Goal: Transaction & Acquisition: Subscribe to service/newsletter

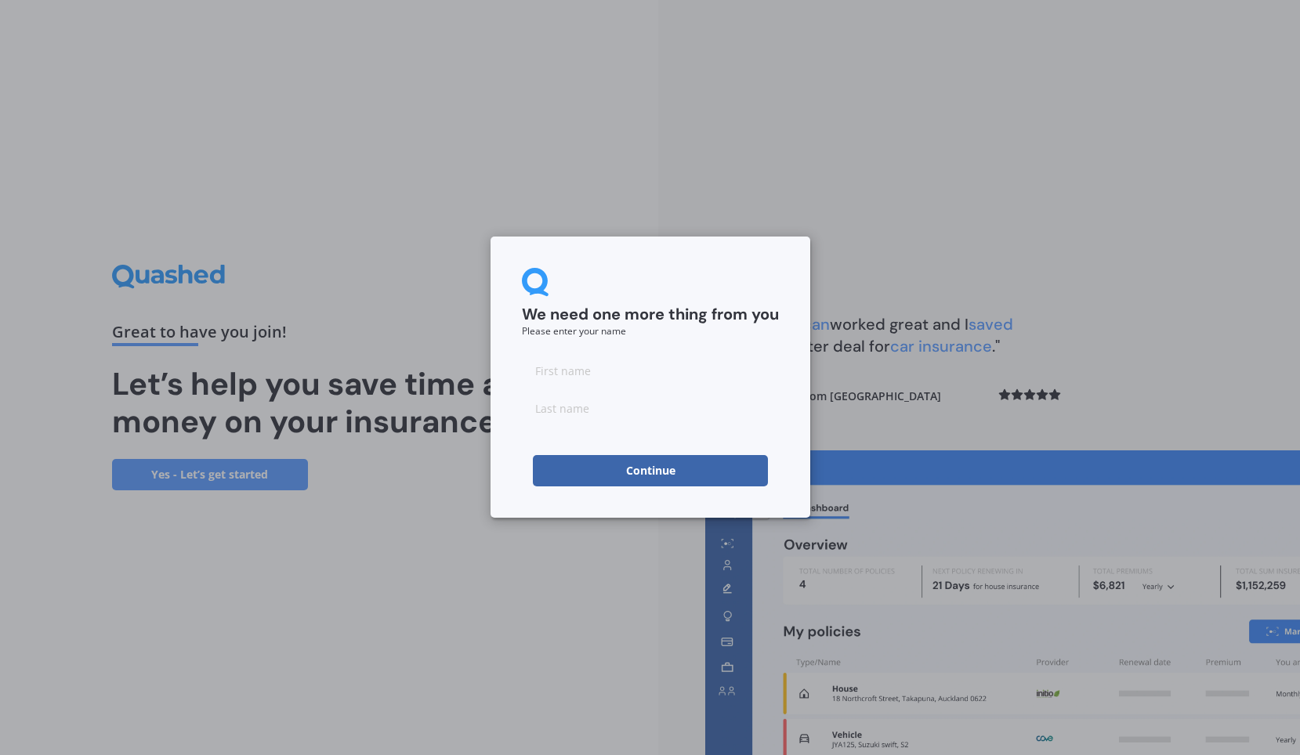
click at [583, 375] on input at bounding box center [650, 370] width 257 height 31
type input "Melvin"
type input "Webb"
click at [631, 484] on button "Continue" at bounding box center [650, 470] width 235 height 31
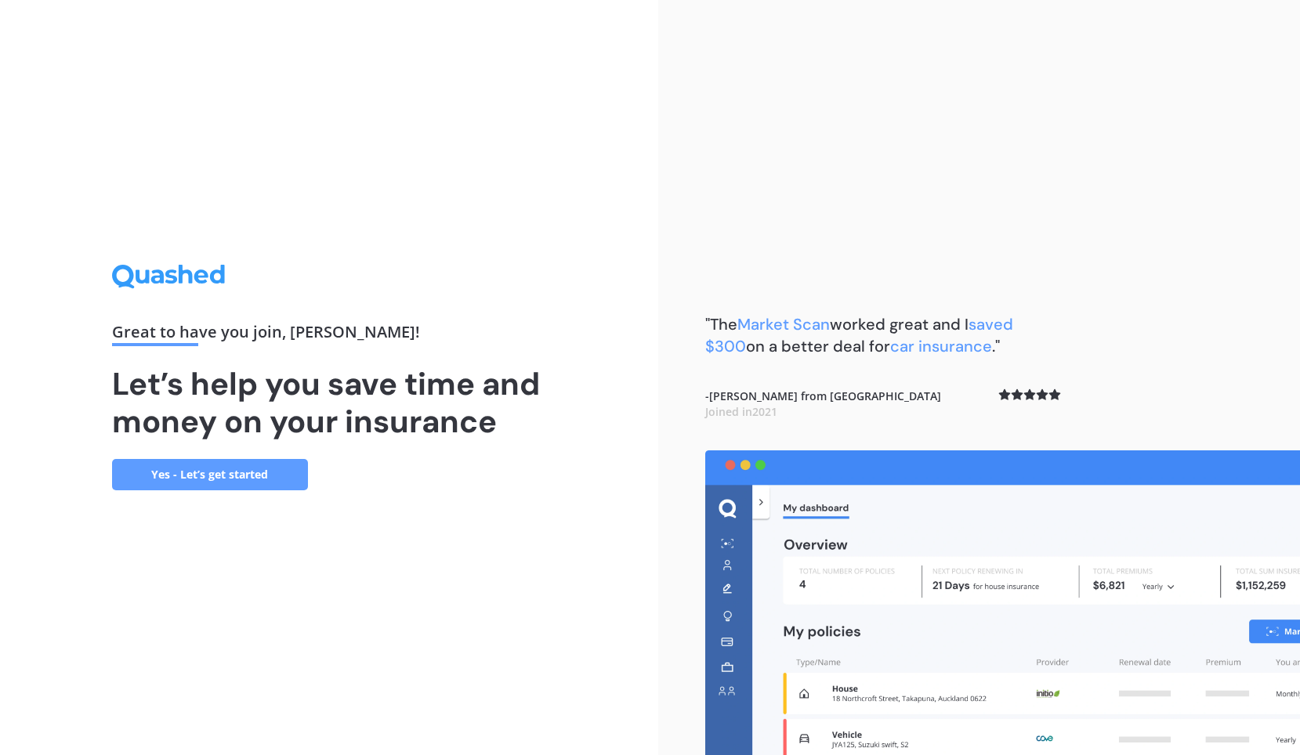
click at [223, 482] on link "Yes - Let’s get started" at bounding box center [210, 474] width 196 height 31
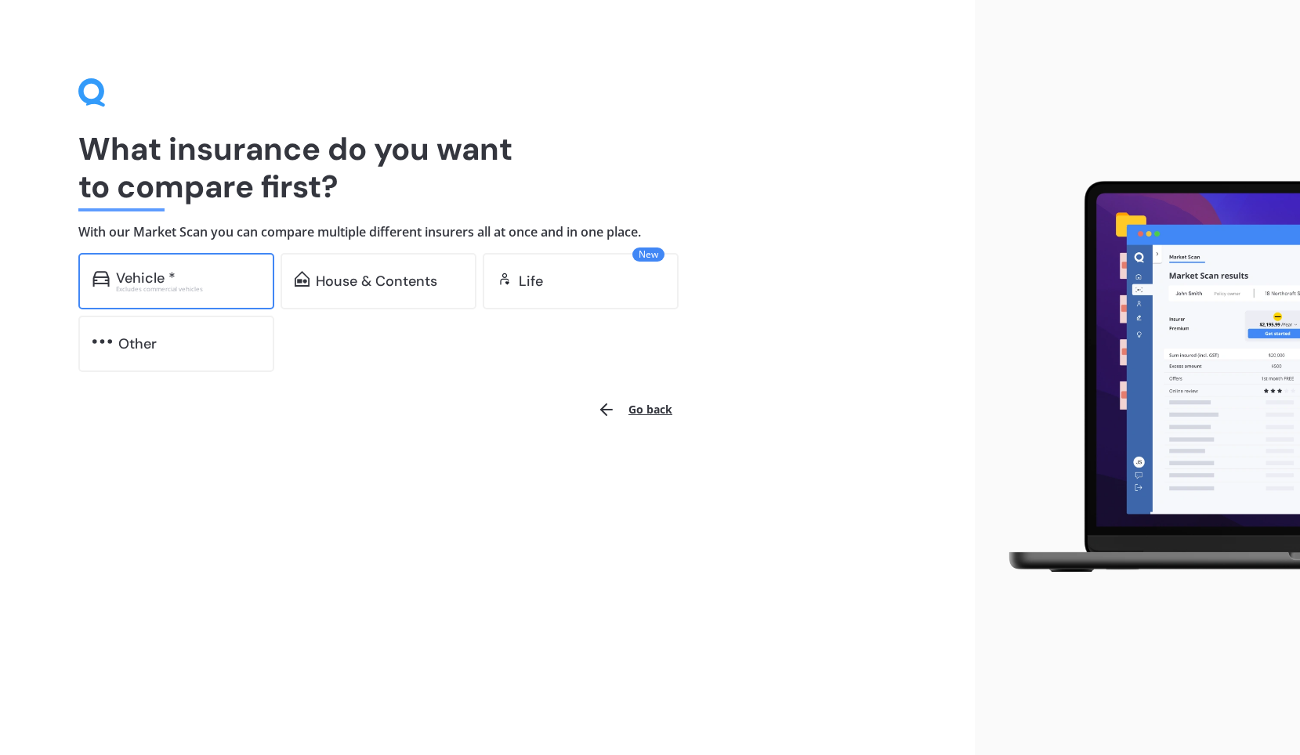
click at [153, 283] on div "Vehicle *" at bounding box center [146, 278] width 60 height 16
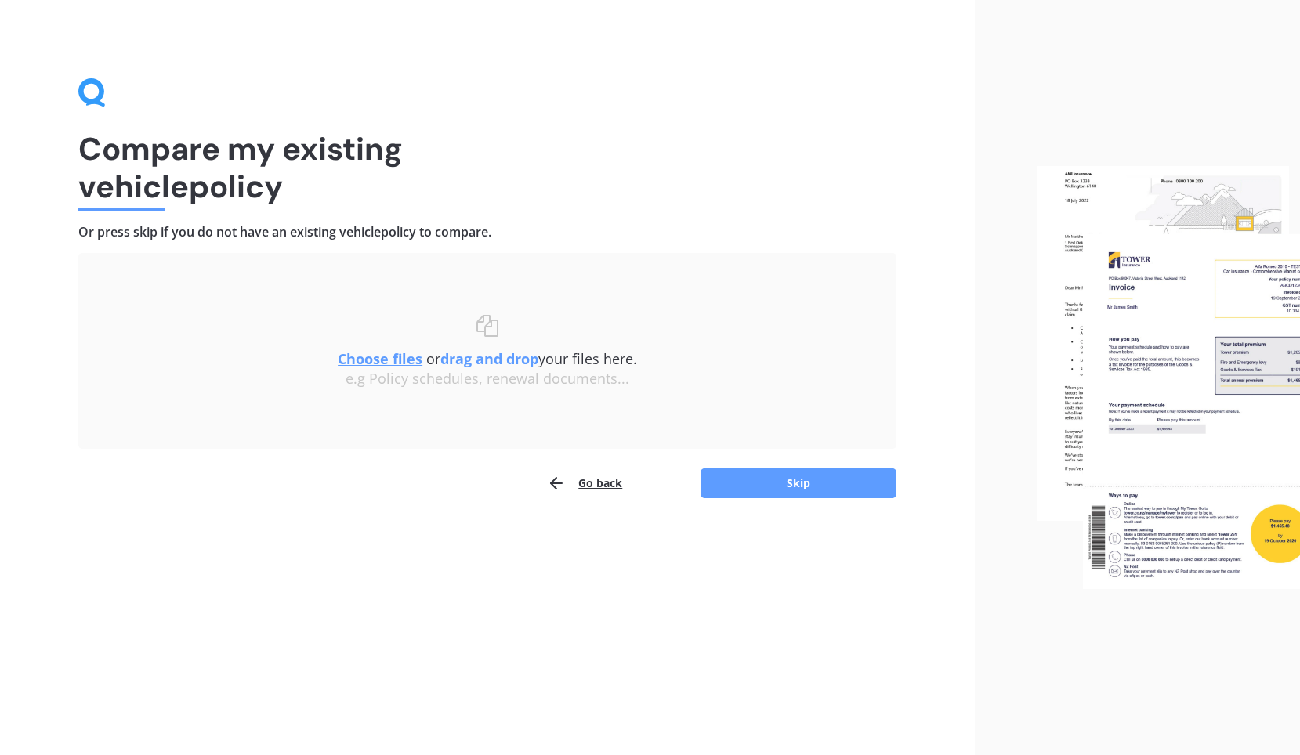
click at [607, 484] on button "Go back" at bounding box center [584, 483] width 75 height 31
